Goal: Find specific page/section: Find specific page/section

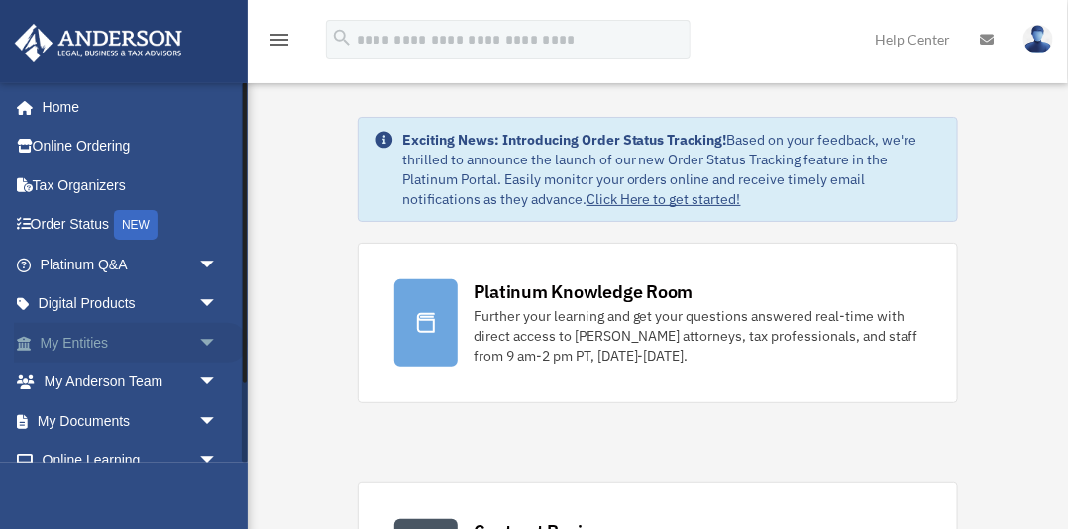
click at [100, 338] on link "My Entities arrow_drop_down" at bounding box center [131, 343] width 234 height 40
click at [207, 341] on span "arrow_drop_down" at bounding box center [218, 343] width 40 height 41
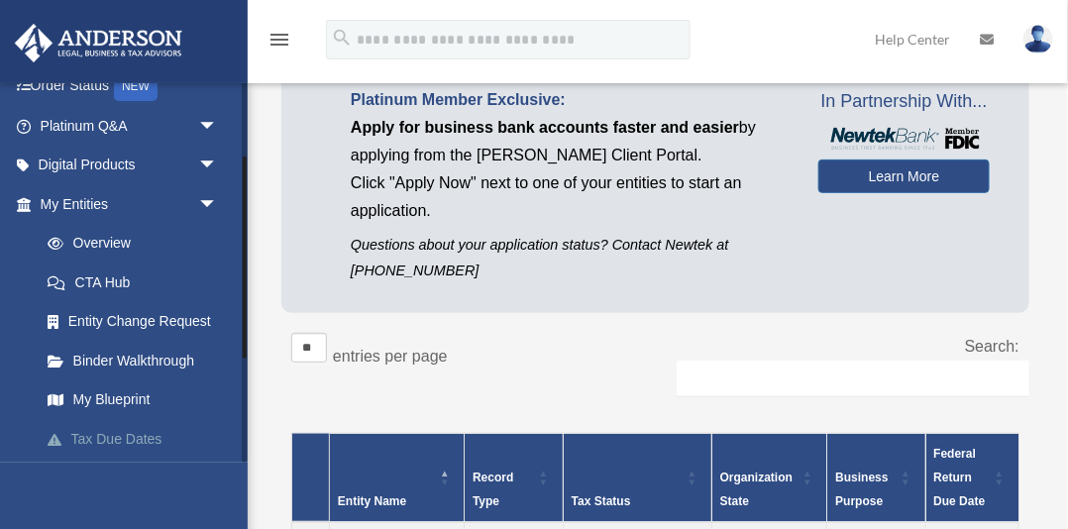
scroll to position [140, 0]
click at [128, 398] on link "My Blueprint" at bounding box center [138, 400] width 220 height 40
